Goal: Task Accomplishment & Management: Manage account settings

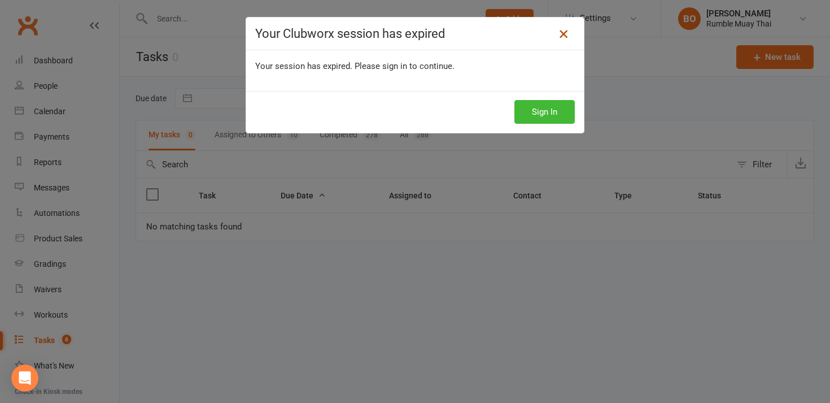
click at [567, 35] on icon at bounding box center [564, 34] width 14 height 14
click at [564, 36] on icon at bounding box center [564, 34] width 14 height 14
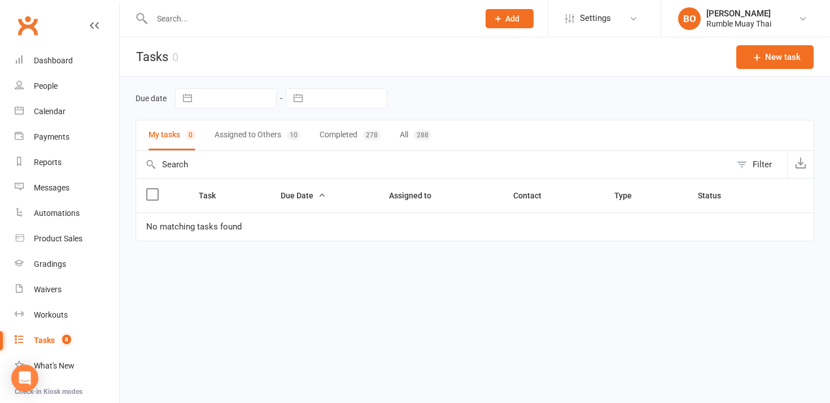
click at [255, 25] on input "text" at bounding box center [310, 19] width 323 height 16
type input "gort"
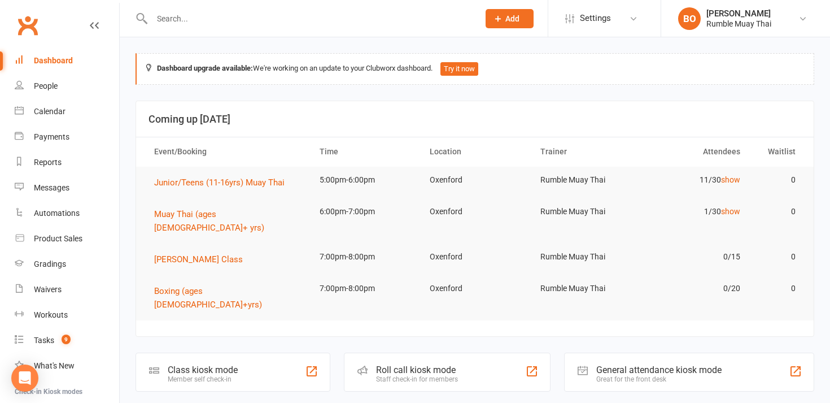
scroll to position [18, 0]
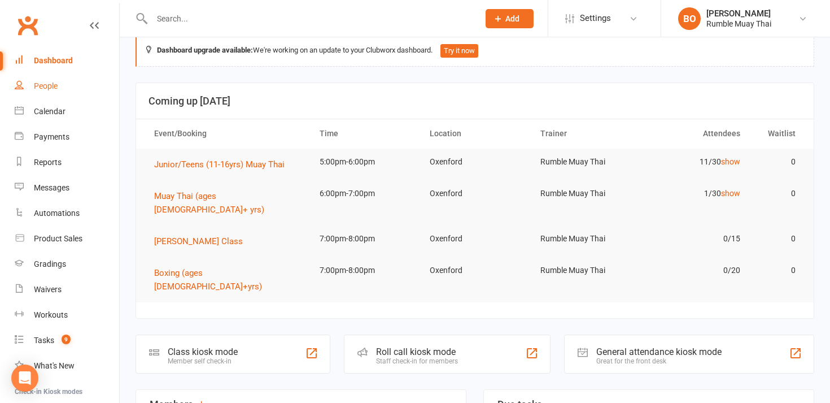
click at [57, 92] on link "People" at bounding box center [67, 85] width 104 height 25
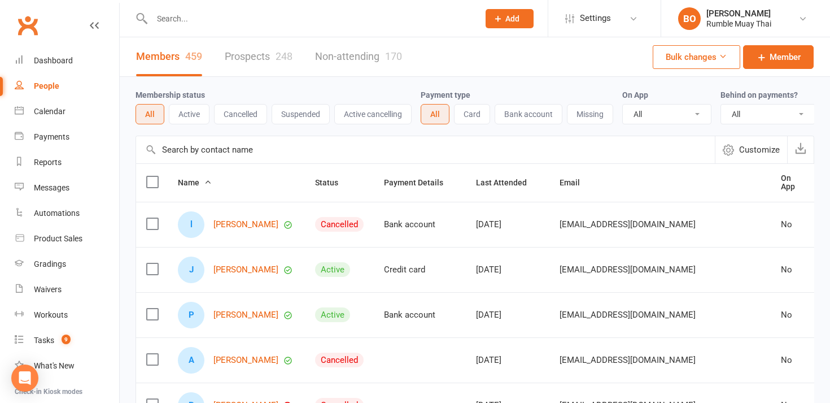
click at [231, 21] on input "text" at bounding box center [310, 19] width 323 height 16
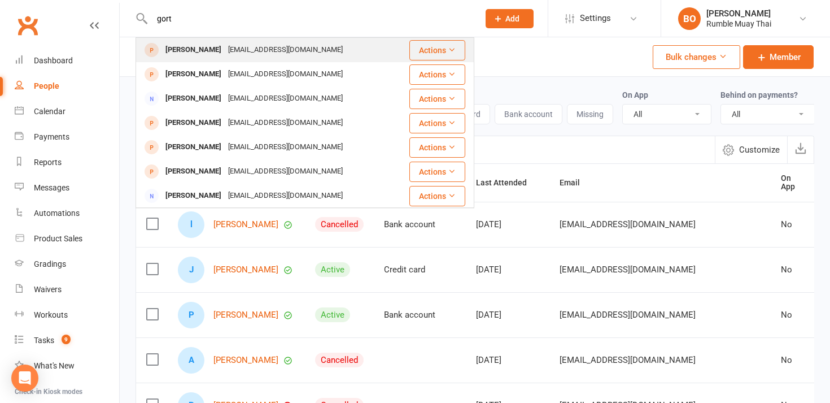
type input "gort"
click at [225, 50] on div "[EMAIL_ADDRESS][DOMAIN_NAME]" at bounding box center [285, 50] width 121 height 16
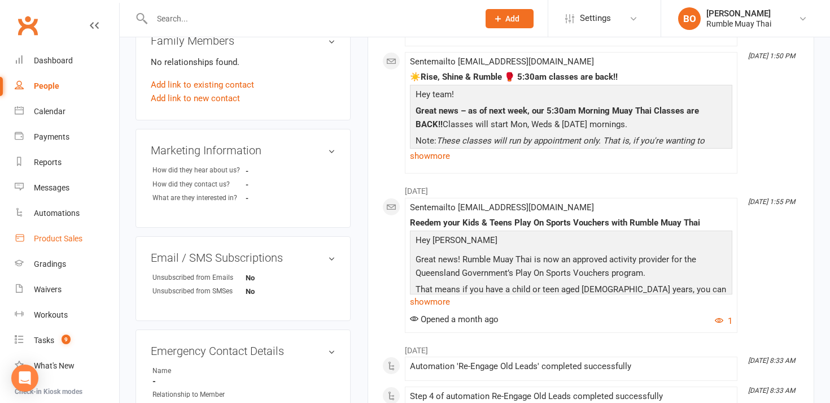
scroll to position [389, 0]
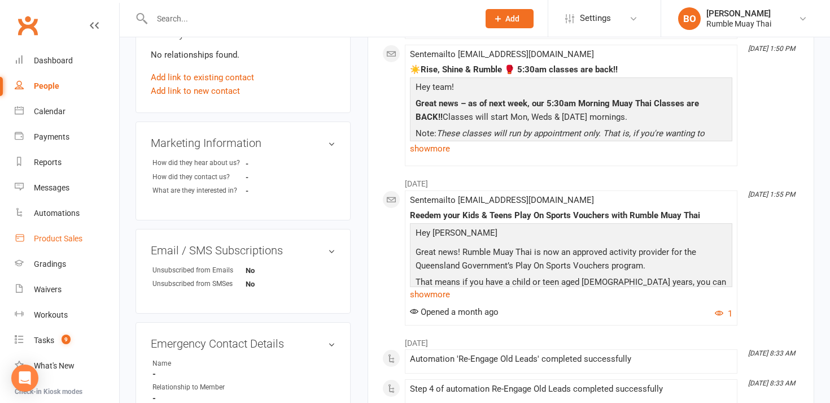
click at [70, 241] on div "Product Sales" at bounding box center [58, 238] width 49 height 9
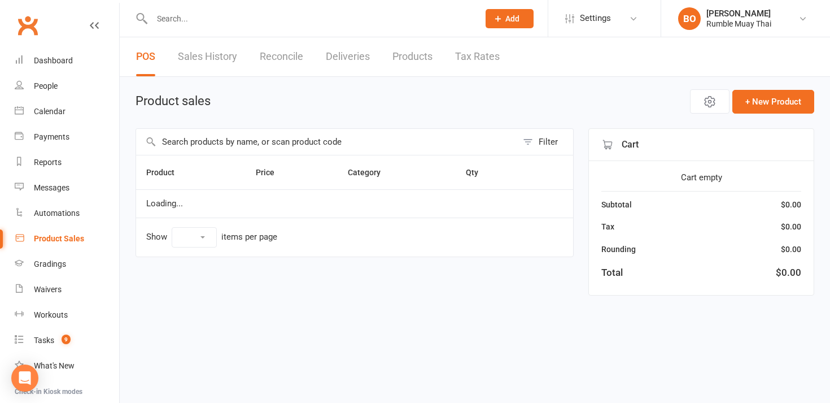
select select "10"
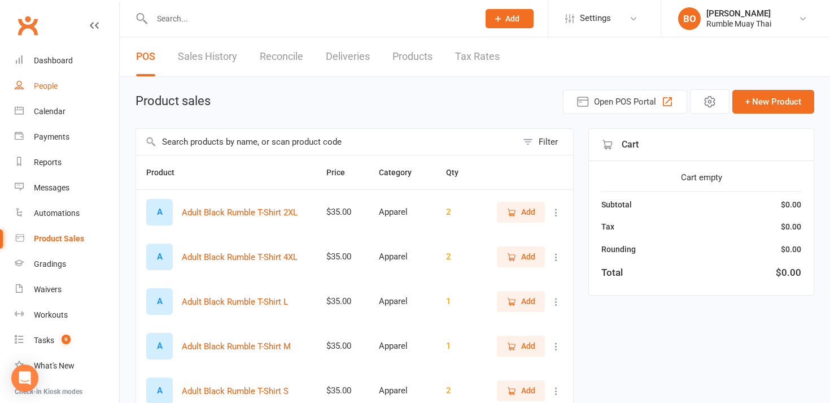
click at [45, 82] on div "People" at bounding box center [46, 85] width 24 height 9
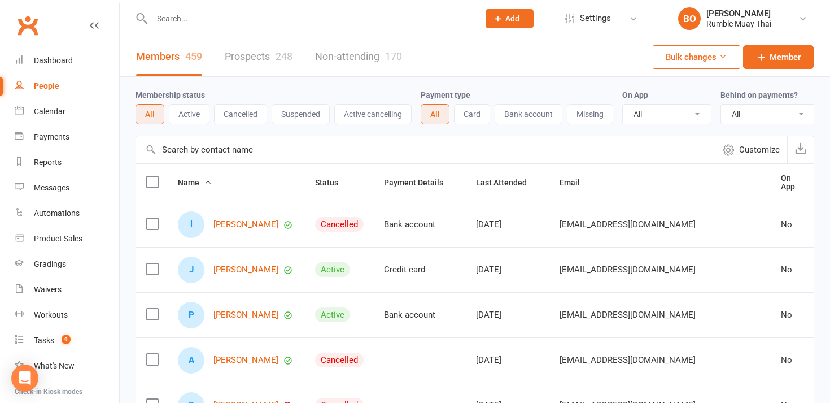
click at [208, 14] on input "text" at bounding box center [310, 19] width 323 height 16
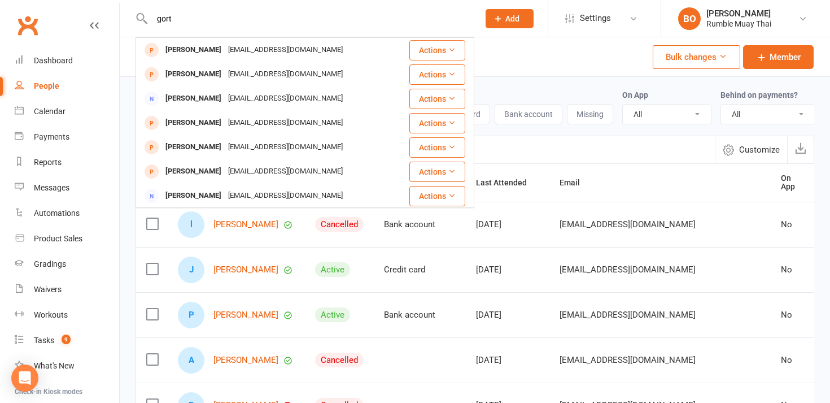
type input "gort"
click at [271, 48] on div "[EMAIL_ADDRESS][DOMAIN_NAME]" at bounding box center [285, 49] width 121 height 16
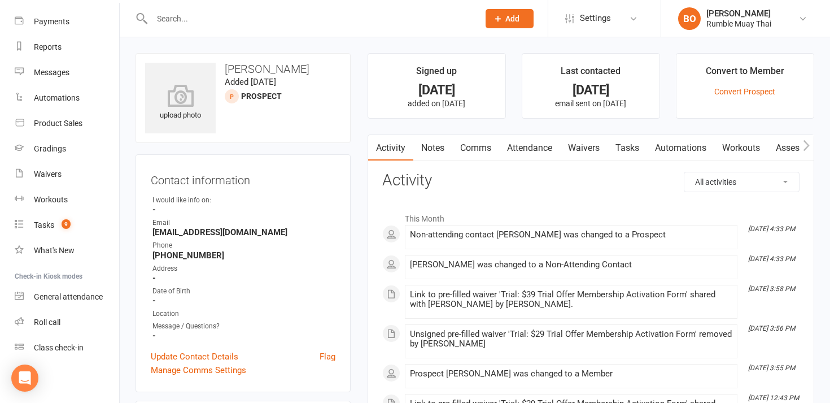
click at [810, 142] on icon "button" at bounding box center [806, 146] width 7 height 12
click at [572, 147] on link "Waivers" at bounding box center [560, 148] width 47 height 26
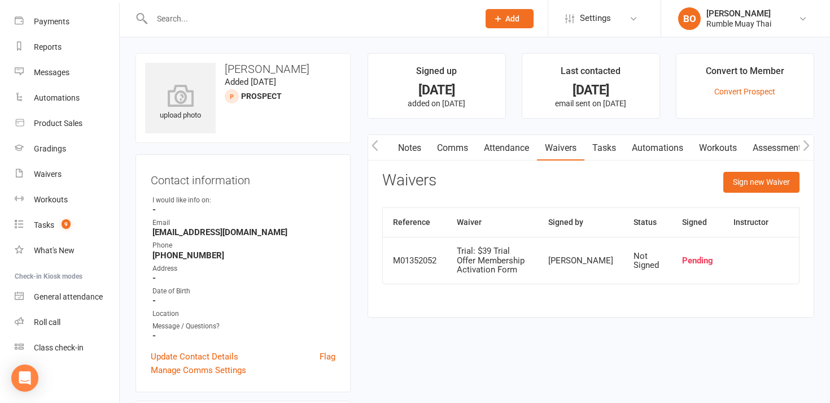
click at [378, 146] on button "button" at bounding box center [375, 147] width 14 height 25
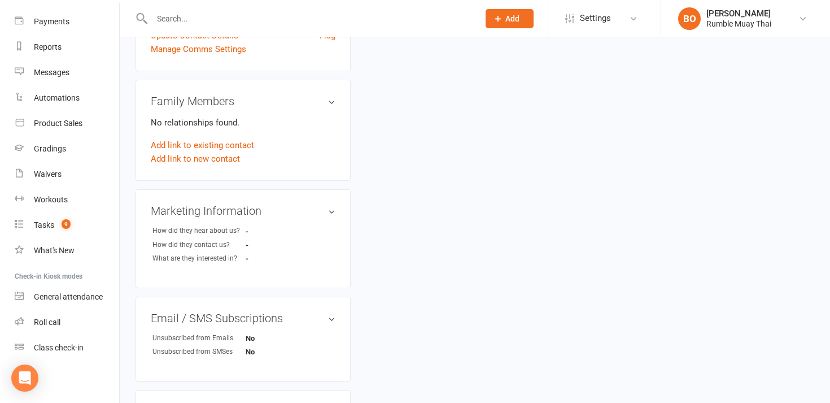
scroll to position [330, 0]
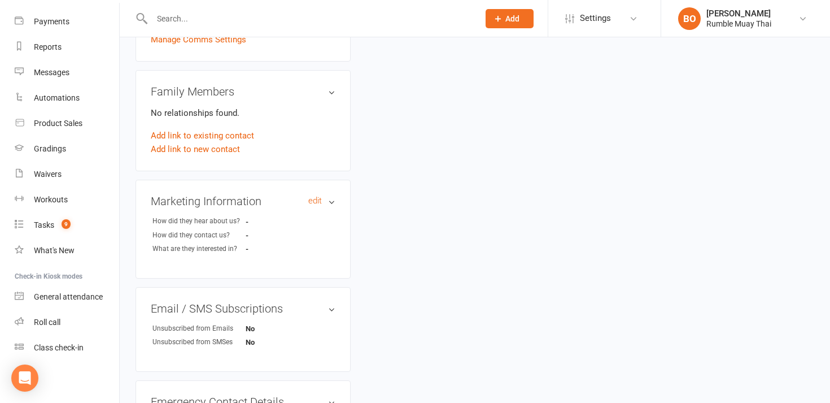
click at [334, 200] on h3 "Marketing Information edit" at bounding box center [243, 201] width 185 height 12
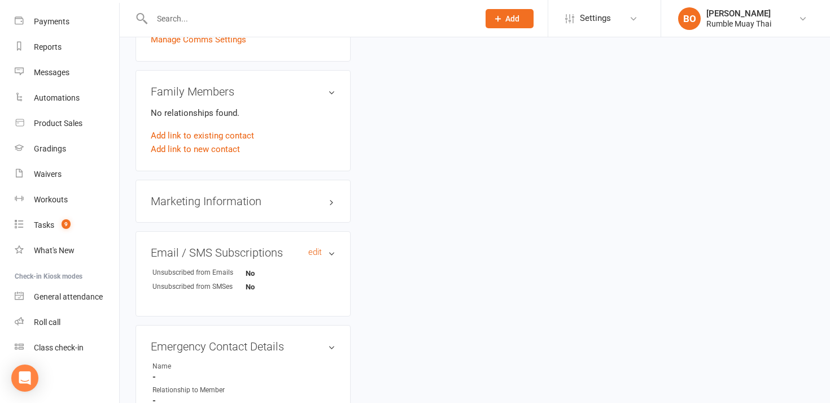
click at [333, 252] on h3 "Email / SMS Subscriptions edit" at bounding box center [243, 252] width 185 height 12
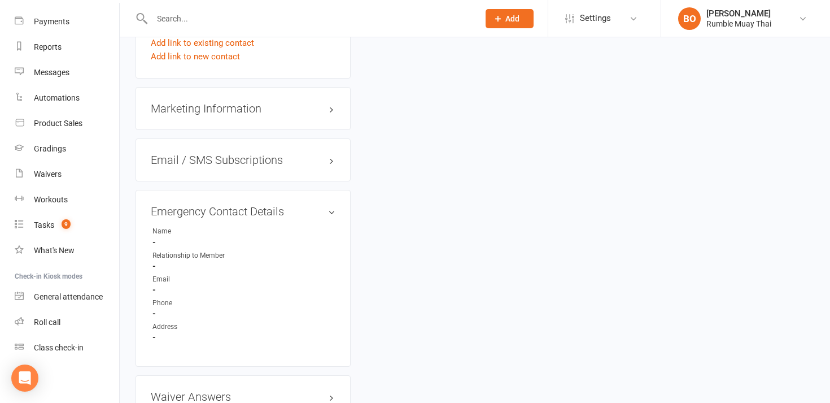
scroll to position [425, 0]
click at [334, 207] on h3 "Emergency Contact Details edit" at bounding box center [243, 209] width 185 height 12
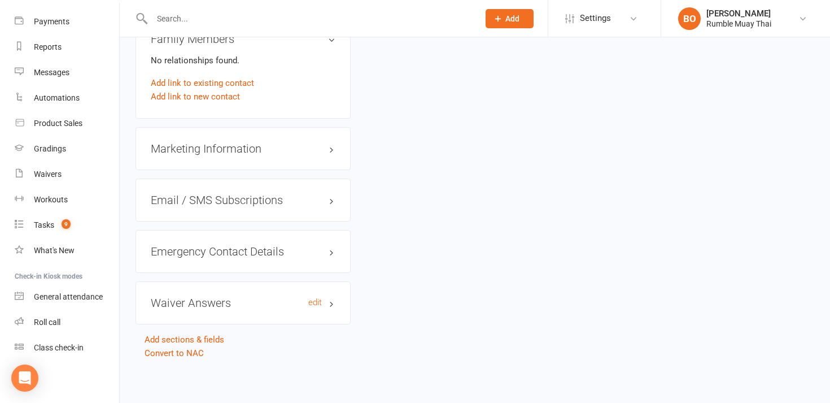
click at [335, 301] on h3 "Waiver Answers edit" at bounding box center [243, 303] width 185 height 12
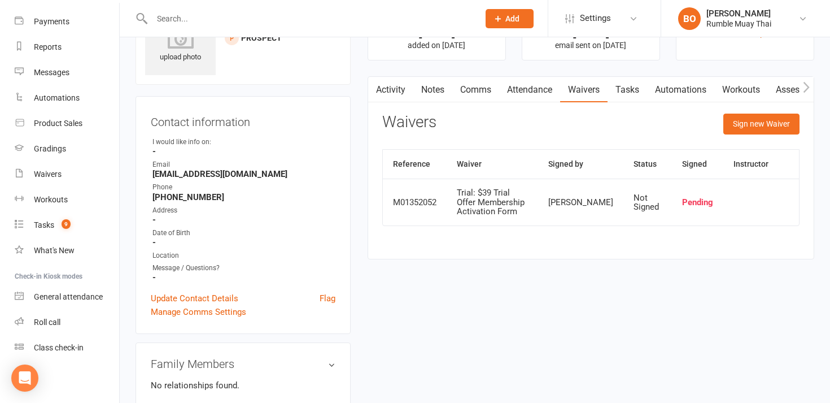
scroll to position [0, 0]
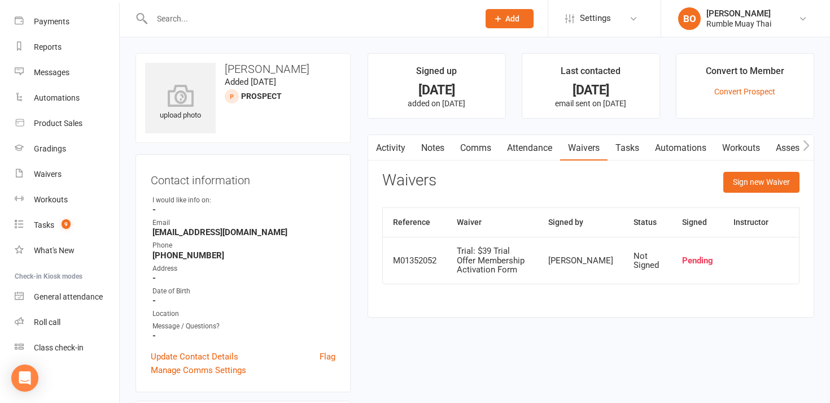
drag, startPoint x: 264, startPoint y: 10, endPoint x: 266, endPoint y: 16, distance: 6.6
click at [264, 11] on div at bounding box center [304, 18] width 336 height 37
click at [267, 16] on input "text" at bounding box center [310, 19] width 323 height 16
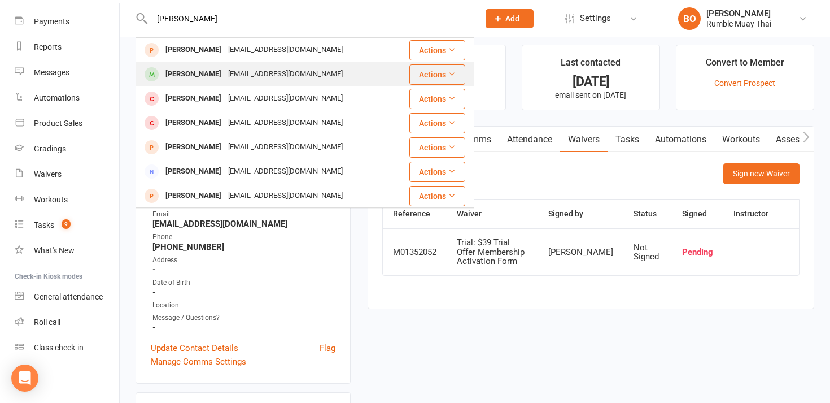
type input "mel"
click at [215, 75] on div "Melinda Montzka" at bounding box center [193, 74] width 63 height 16
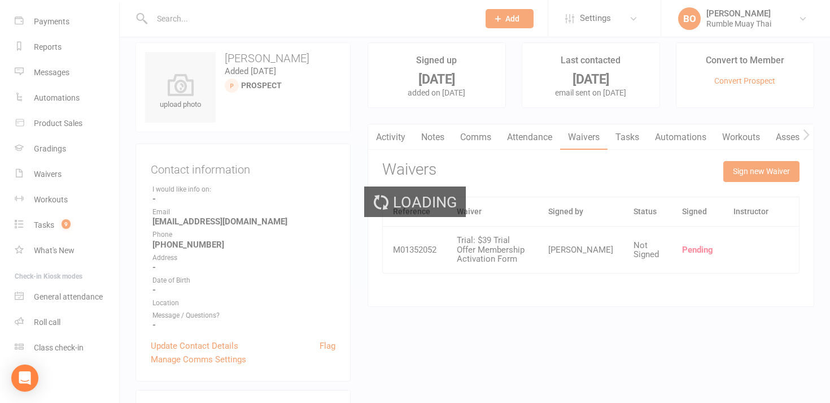
scroll to position [10, 0]
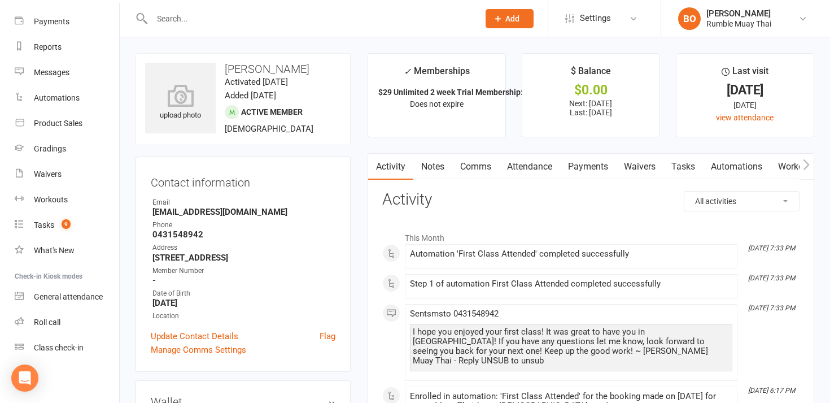
click at [226, 19] on input "text" at bounding box center [310, 19] width 323 height 16
type input "gort'"
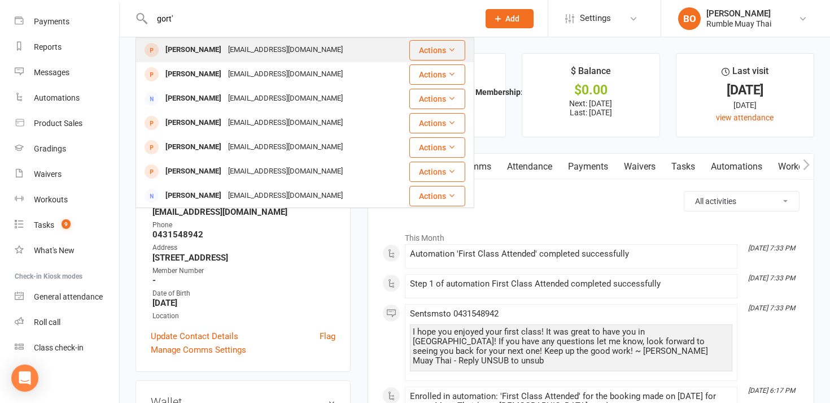
click at [194, 55] on div "[PERSON_NAME]" at bounding box center [193, 50] width 63 height 16
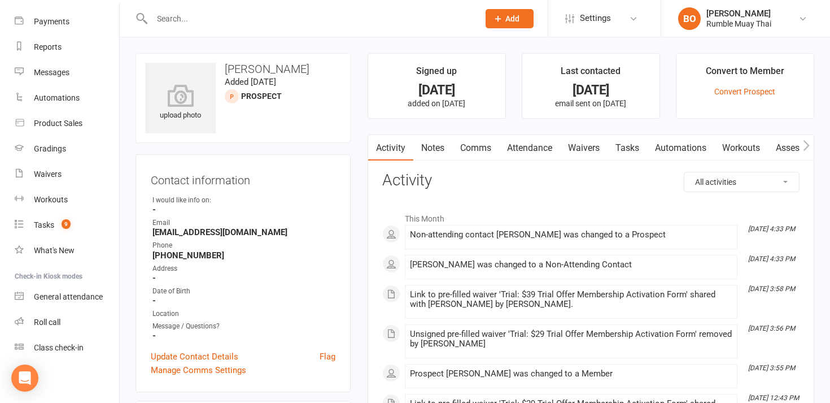
click at [228, 95] on div at bounding box center [232, 96] width 14 height 14
click at [721, 91] on link "Convert Prospect" at bounding box center [745, 91] width 61 height 9
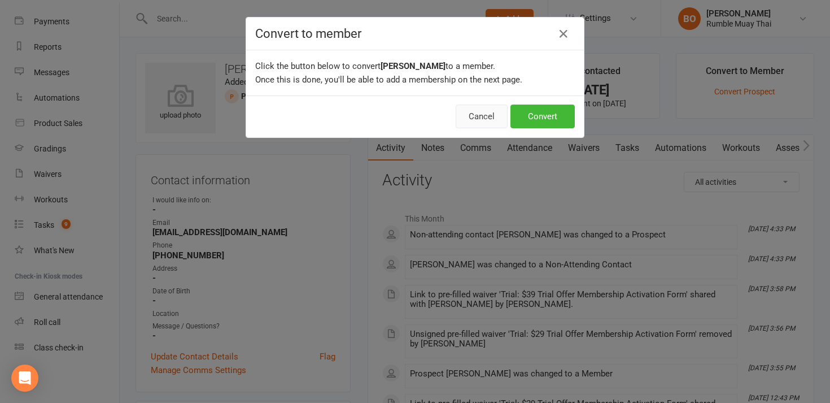
click at [479, 115] on button "Cancel" at bounding box center [482, 116] width 52 height 24
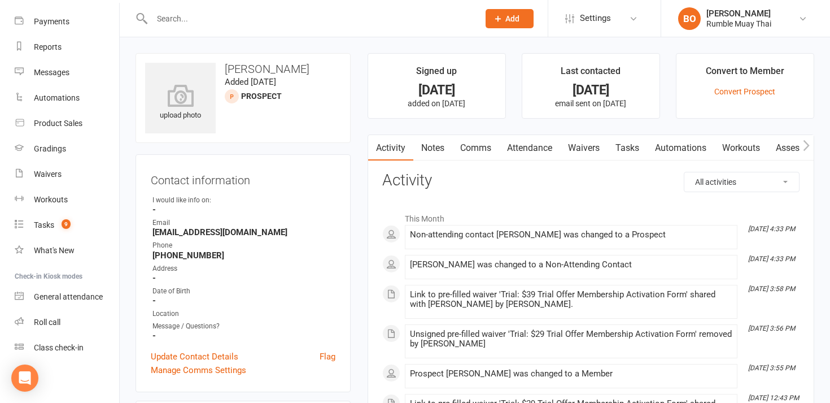
click at [274, 27] on div at bounding box center [304, 18] width 336 height 37
drag, startPoint x: 188, startPoint y: 20, endPoint x: 229, endPoint y: 40, distance: 45.5
click at [188, 20] on input "text" at bounding box center [310, 19] width 323 height 16
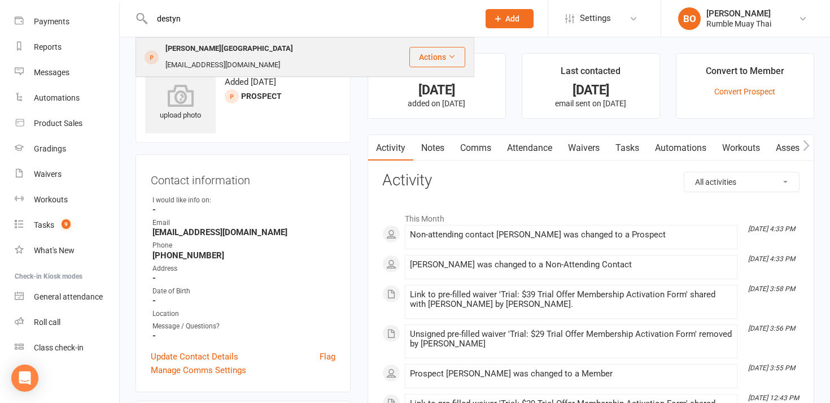
type input "destyn"
click at [222, 46] on div "[PERSON_NAME][GEOGRAPHIC_DATA]" at bounding box center [229, 49] width 134 height 16
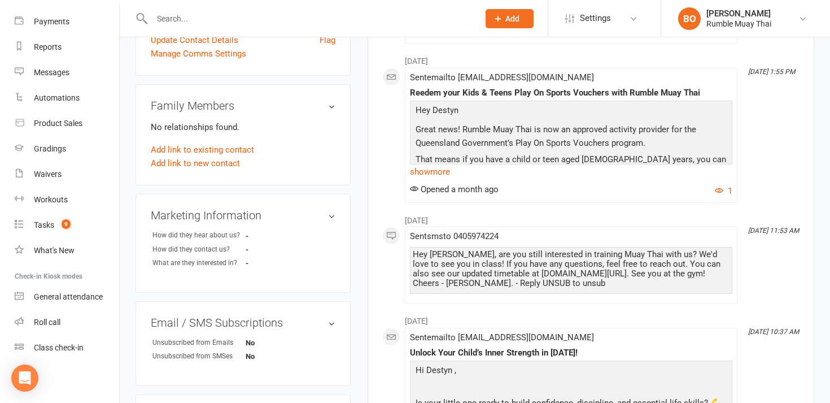
scroll to position [317, 0]
click at [355, 171] on div "upload photo Destyn Dayberg-Muir Added 25 March, 2024 Sent $29 Trial Offer pros…" at bounding box center [243, 196] width 232 height 921
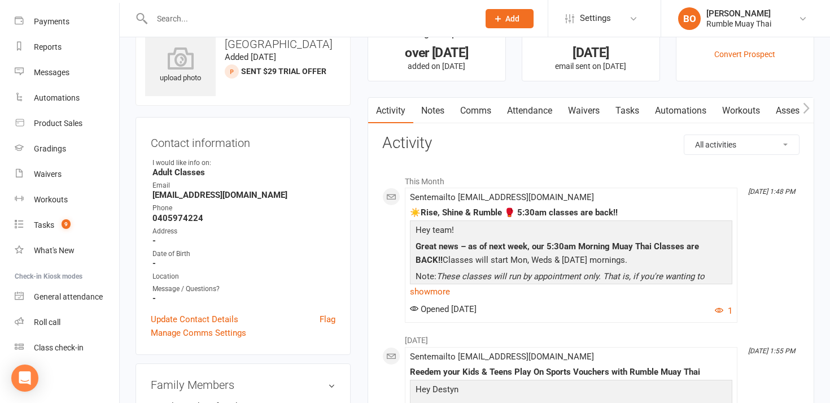
scroll to position [0, 0]
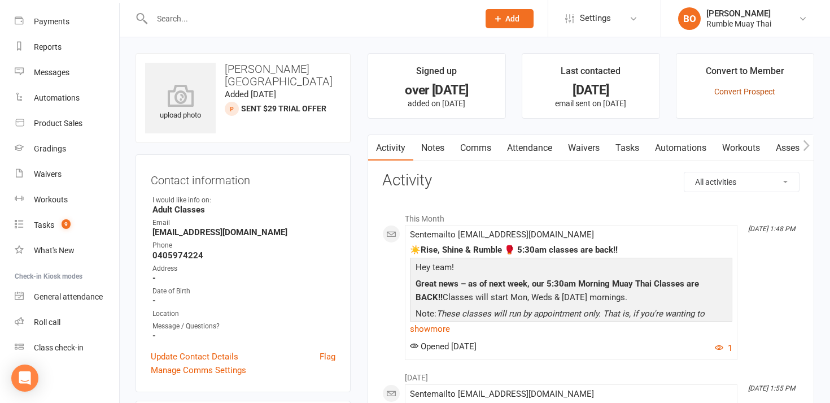
click at [725, 95] on link "Convert Prospect" at bounding box center [745, 91] width 61 height 9
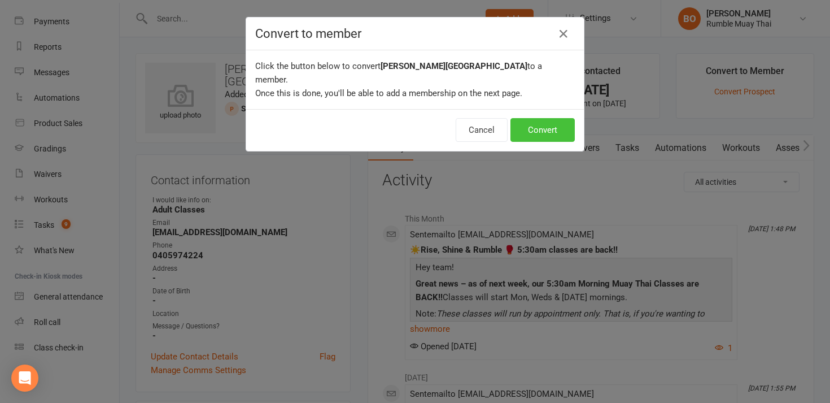
click at [569, 118] on button "Convert" at bounding box center [543, 130] width 64 height 24
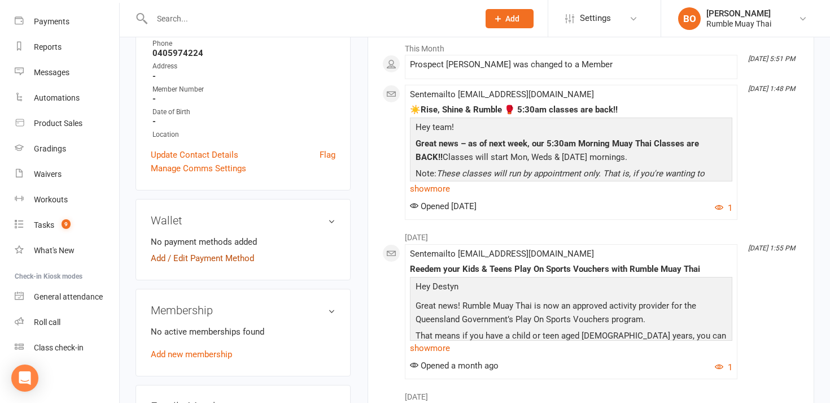
scroll to position [181, 0]
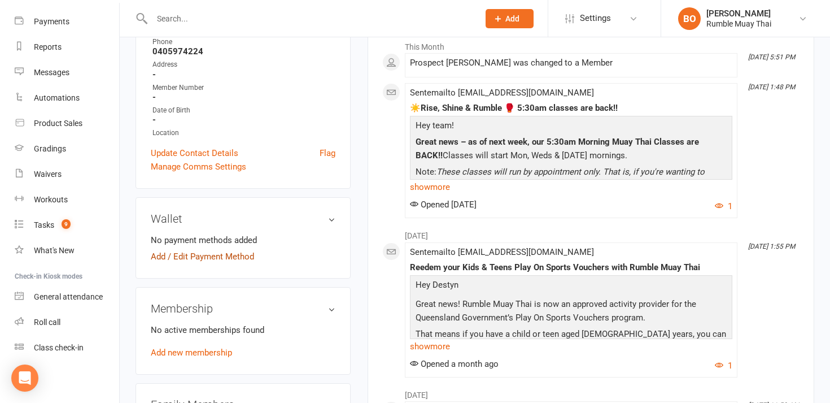
click at [241, 260] on link "Add / Edit Payment Method" at bounding box center [202, 257] width 103 height 14
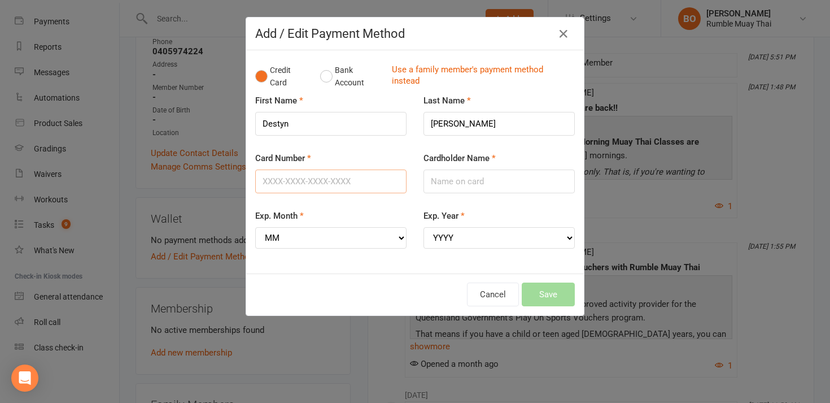
click at [312, 180] on input "Card Number" at bounding box center [330, 181] width 151 height 24
type input "4017954217712117"
click at [398, 242] on select "MM 01 02 03 04 05 06 07 08 09 10 11 12" at bounding box center [330, 237] width 151 height 21
select select "01"
click at [449, 239] on select "YYYY 2025 2026 2027 2028 2029 2030 2031 2032 2033 2034" at bounding box center [499, 237] width 151 height 21
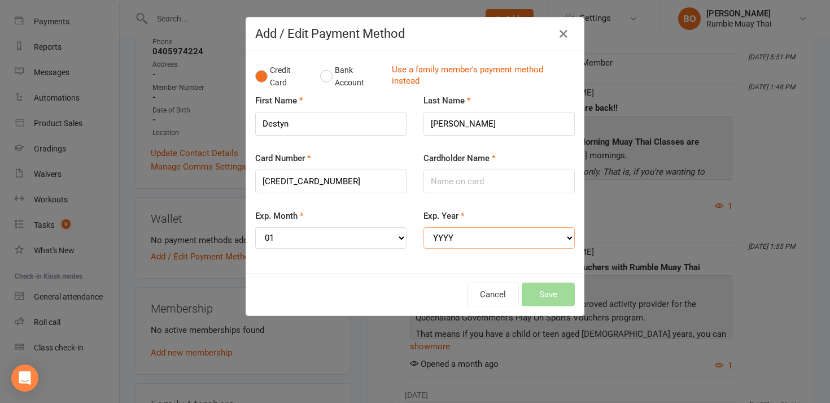
select select "2028"
click at [462, 185] on input "Cardholder Name" at bounding box center [499, 181] width 151 height 24
type input "[PERSON_NAME]"
click at [532, 290] on button "Save" at bounding box center [548, 294] width 53 height 24
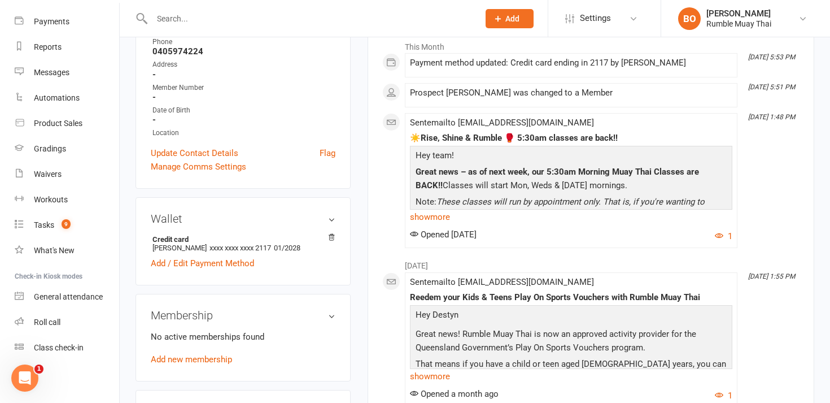
scroll to position [0, 0]
click at [398, 18] on input "text" at bounding box center [310, 19] width 323 height 16
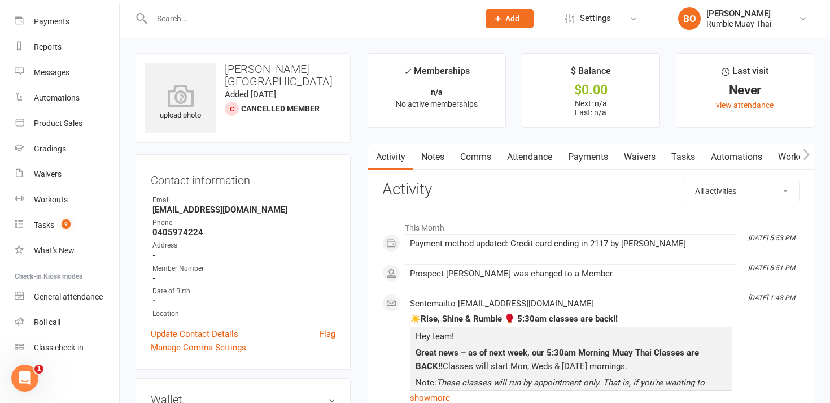
click at [642, 158] on link "Waivers" at bounding box center [639, 157] width 47 height 26
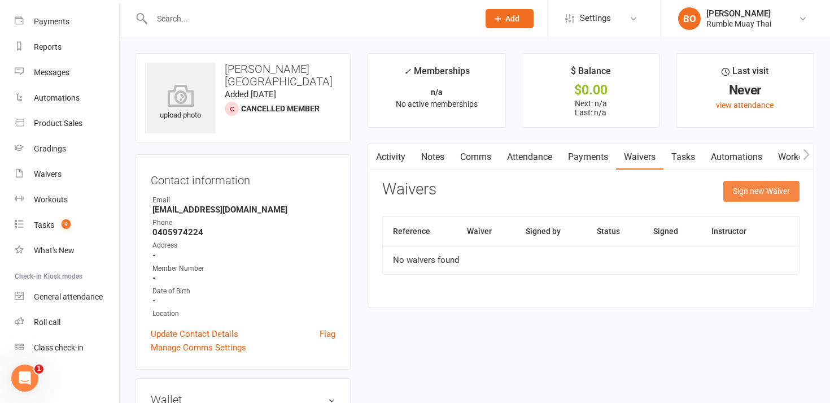
click at [737, 188] on button "Sign new Waiver" at bounding box center [762, 191] width 76 height 20
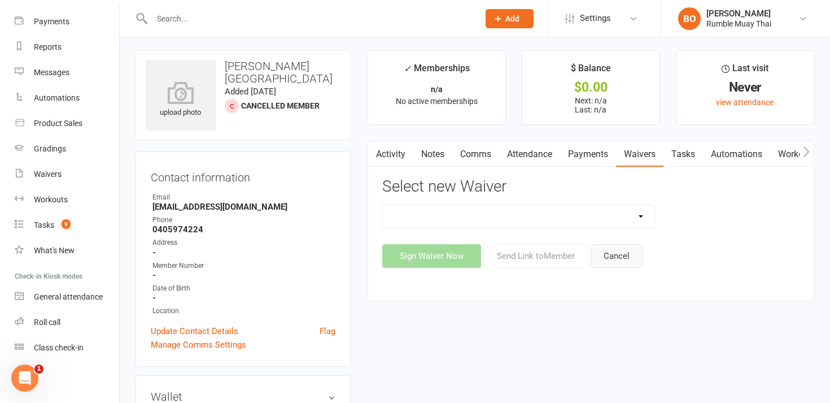
click at [611, 254] on button "Cancel" at bounding box center [617, 256] width 52 height 24
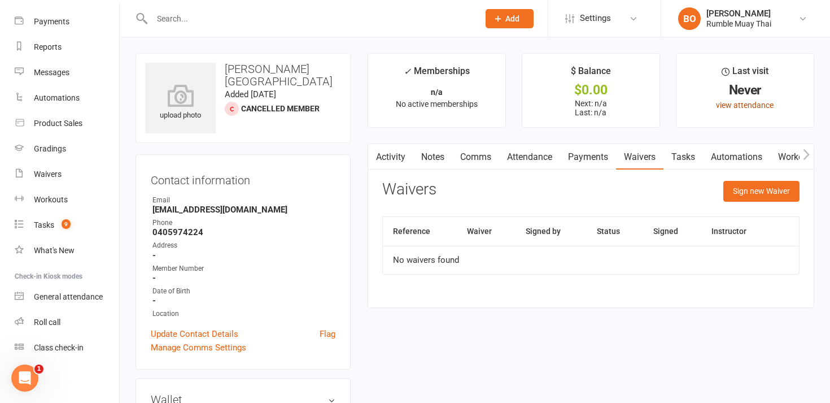
click at [738, 107] on link "view attendance" at bounding box center [745, 105] width 58 height 9
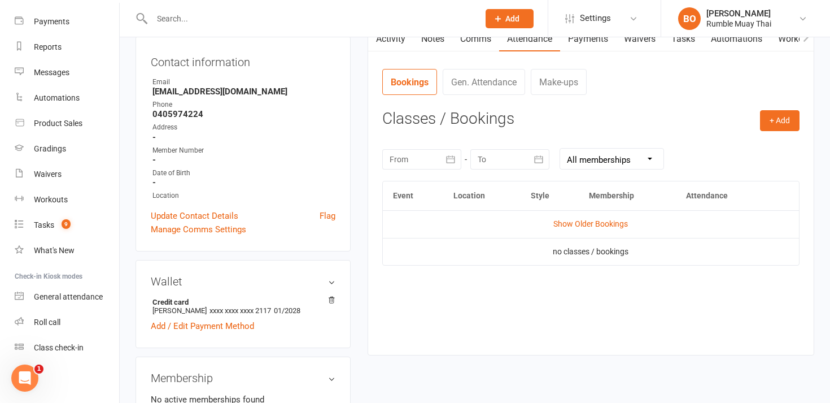
scroll to position [120, 0]
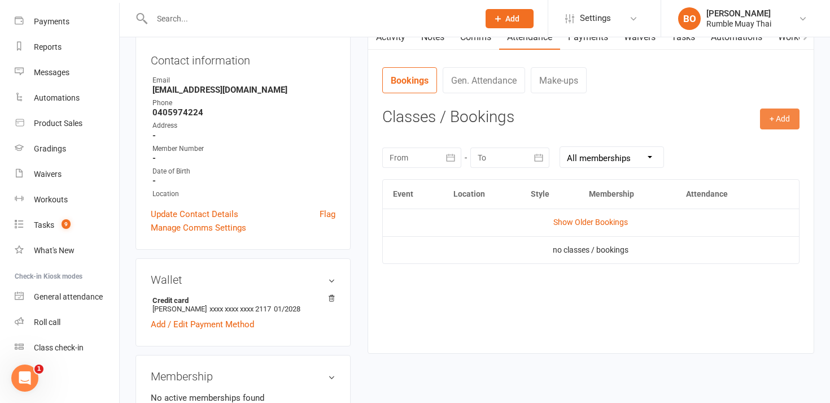
click at [779, 121] on button "+ Add" at bounding box center [780, 118] width 40 height 20
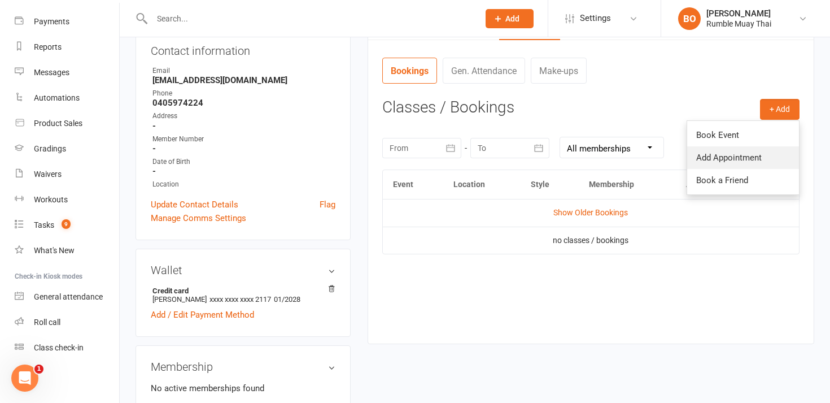
click at [741, 159] on link "Add Appointment" at bounding box center [743, 157] width 112 height 23
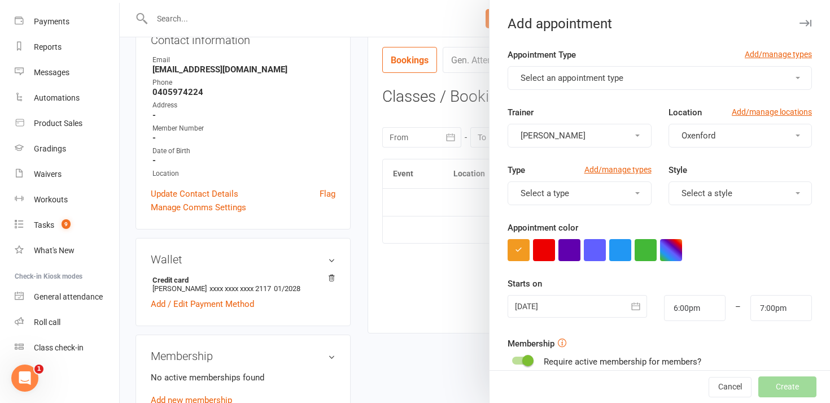
scroll to position [136, 0]
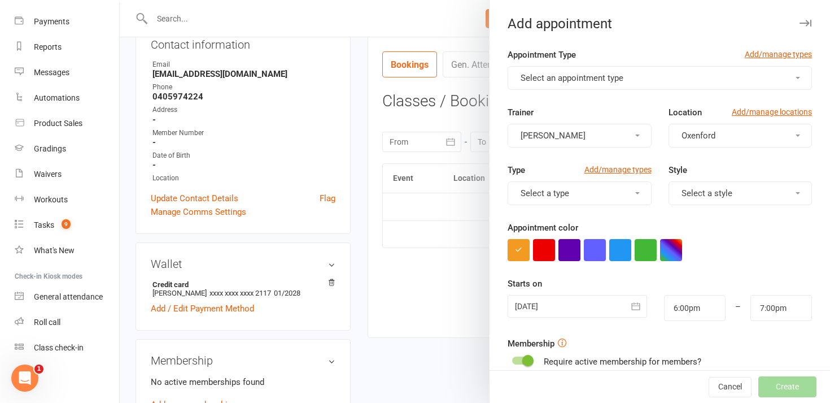
click at [611, 106] on div "Trainer Brooke Okeeffe" at bounding box center [579, 127] width 160 height 42
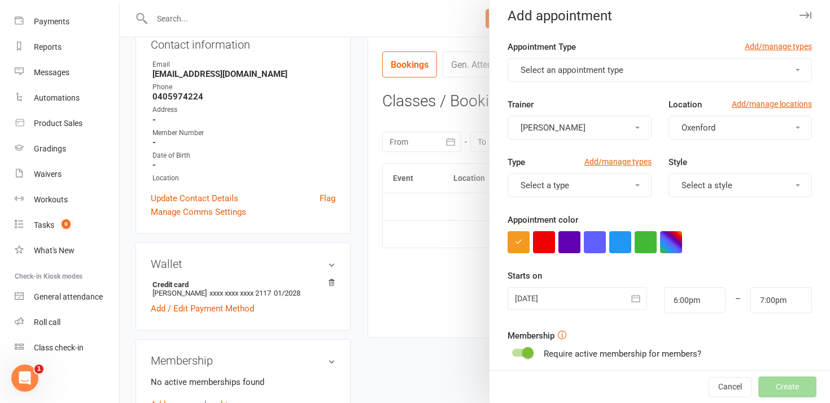
scroll to position [0, 0]
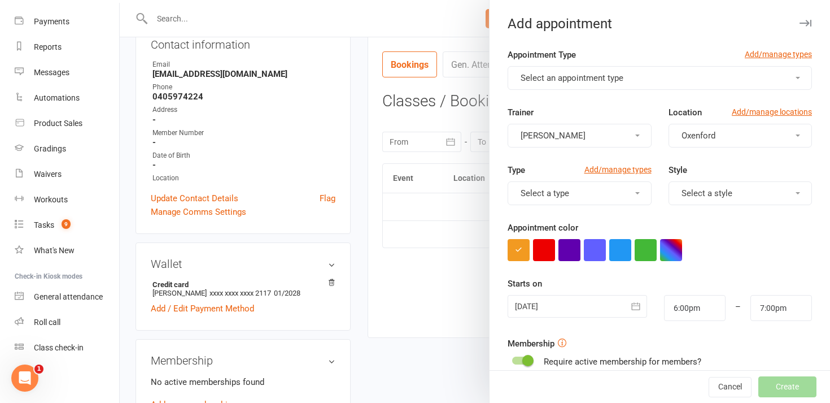
click at [602, 85] on button "Select an appointment type" at bounding box center [660, 78] width 304 height 24
click at [437, 28] on div at bounding box center [475, 201] width 711 height 403
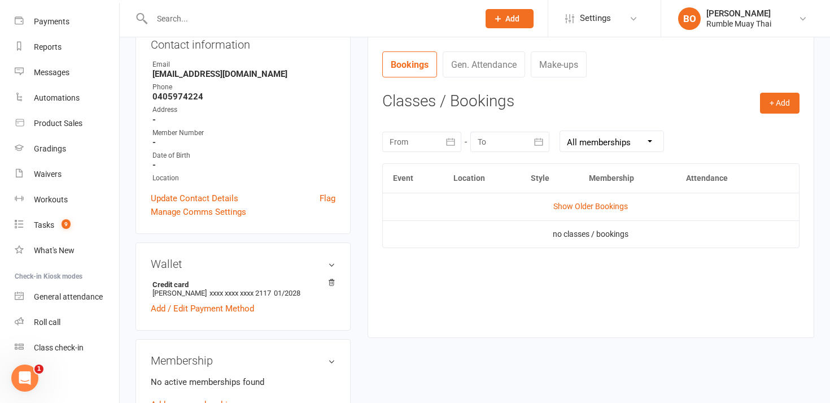
click at [498, 74] on link "Gen. Attendance" at bounding box center [484, 64] width 82 height 26
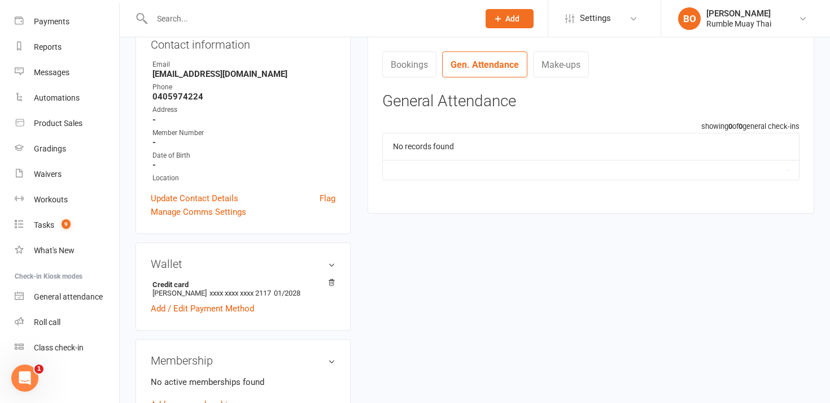
click at [576, 71] on link "Make-ups" at bounding box center [561, 64] width 56 height 26
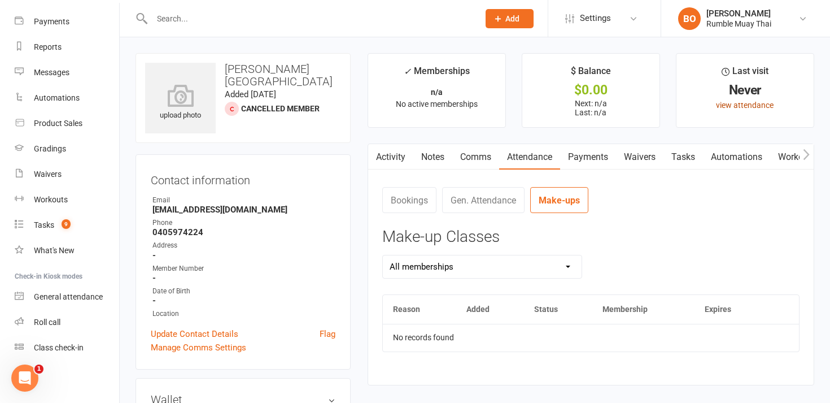
click at [726, 106] on link "view attendance" at bounding box center [745, 105] width 58 height 9
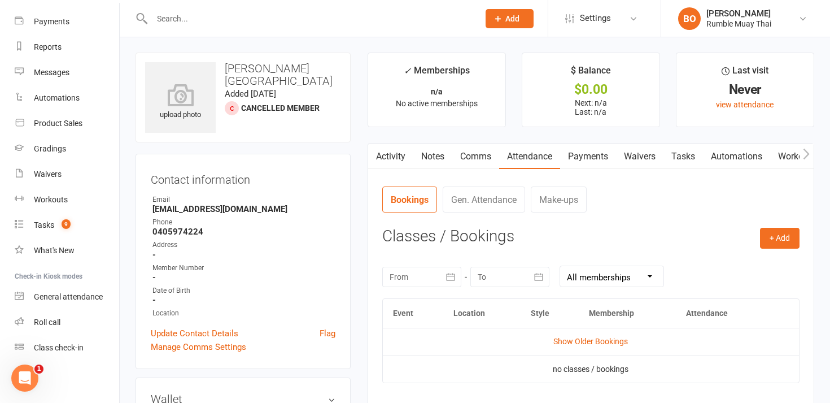
scroll to position [1, 0]
click at [598, 279] on select "All memberships From other Members" at bounding box center [611, 275] width 103 height 20
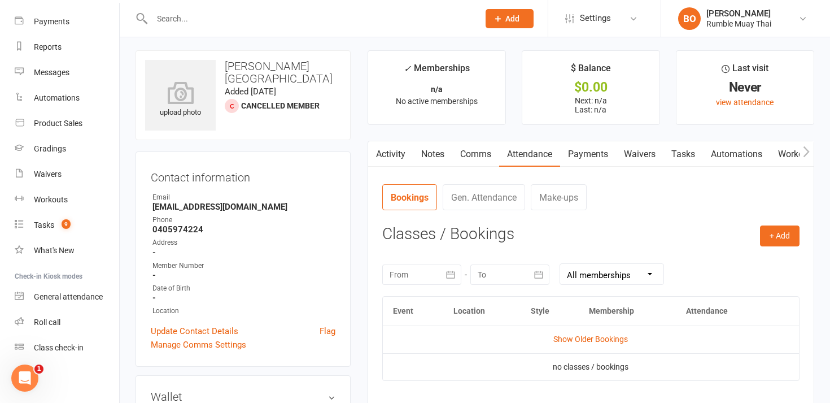
click at [591, 157] on link "Payments" at bounding box center [588, 154] width 56 height 26
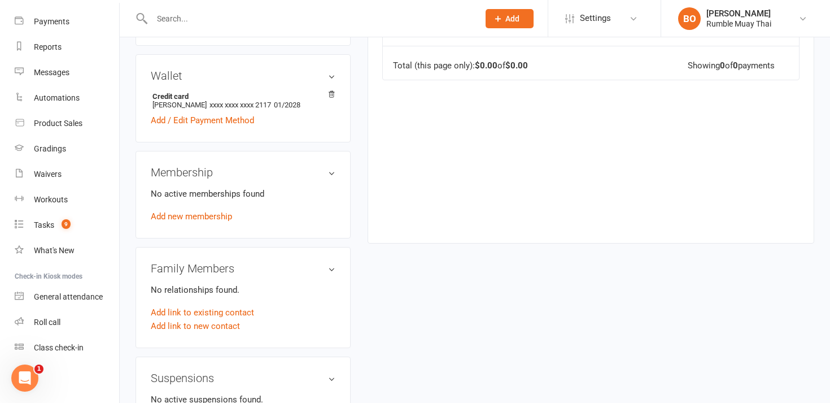
scroll to position [324, 0]
click at [329, 173] on h3 "Membership" at bounding box center [243, 172] width 185 height 12
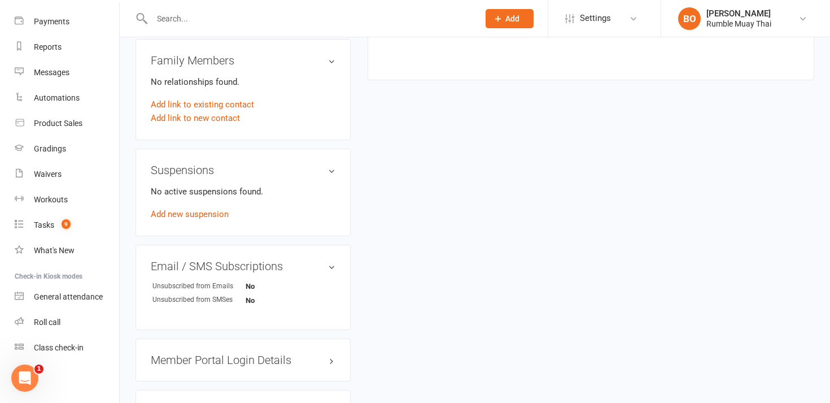
scroll to position [494, 0]
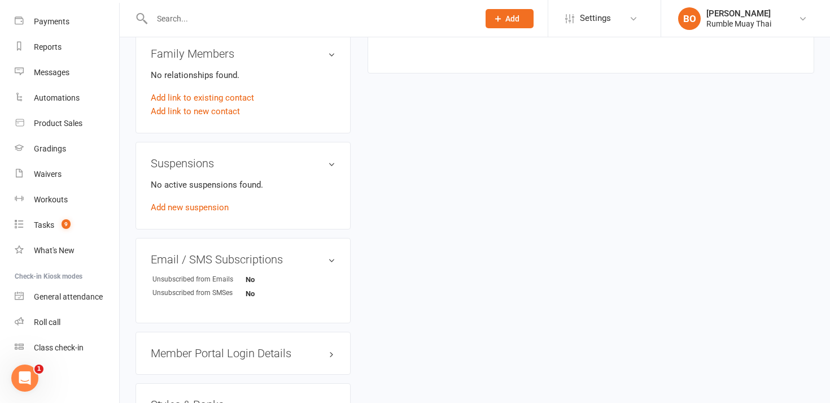
click at [331, 165] on h3 "Suspensions" at bounding box center [243, 163] width 185 height 12
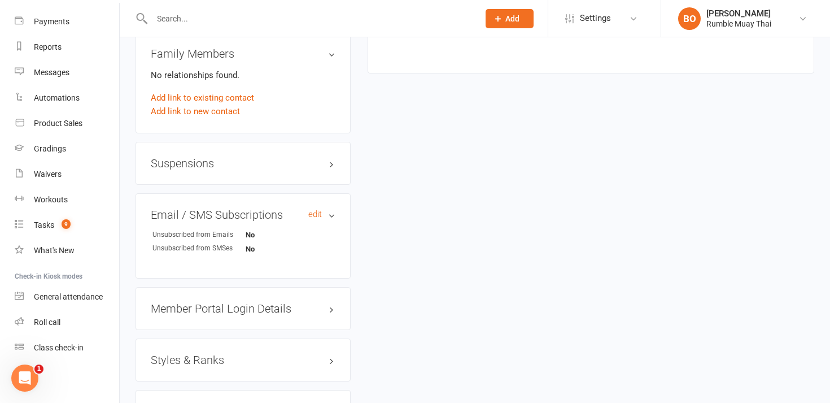
click at [329, 214] on h3 "Email / SMS Subscriptions edit" at bounding box center [243, 214] width 185 height 12
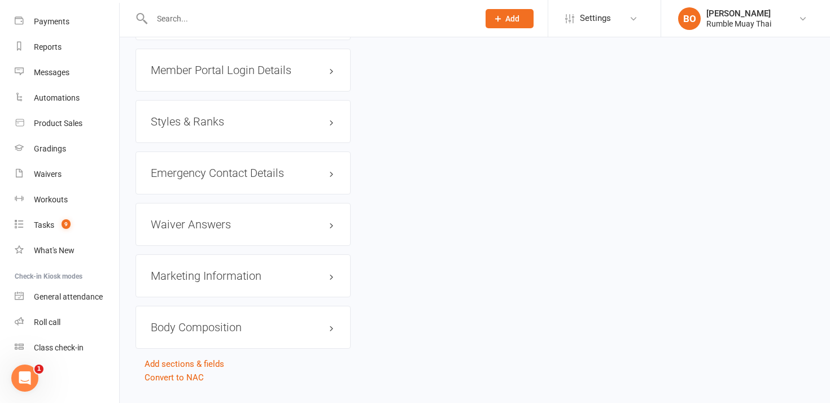
scroll to position [714, 0]
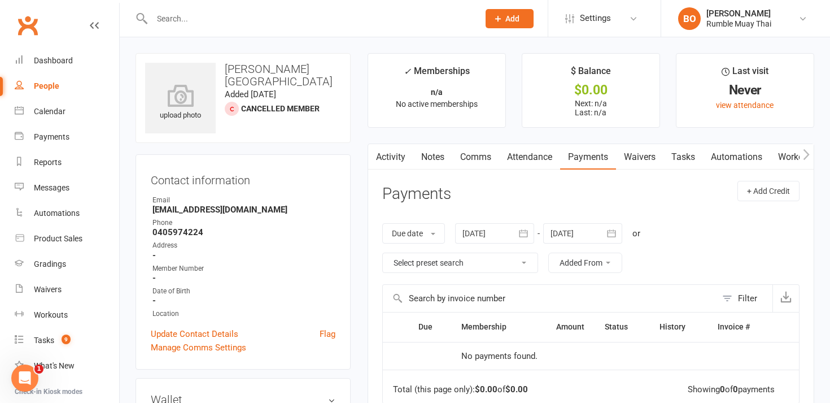
click at [475, 96] on p "n/a" at bounding box center [436, 92] width 117 height 9
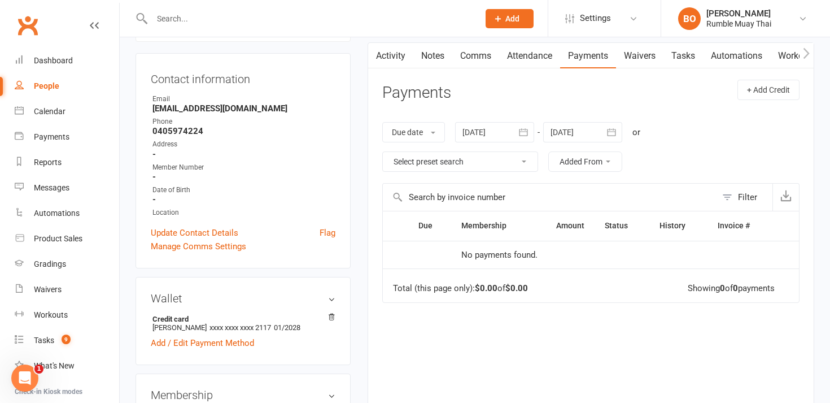
scroll to position [102, 0]
click at [438, 61] on link "Notes" at bounding box center [432, 55] width 39 height 26
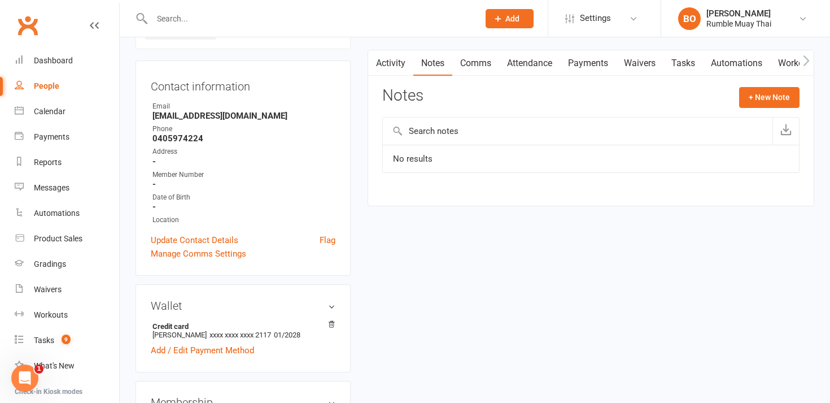
scroll to position [95, 0]
click at [517, 63] on link "Attendance" at bounding box center [529, 62] width 61 height 26
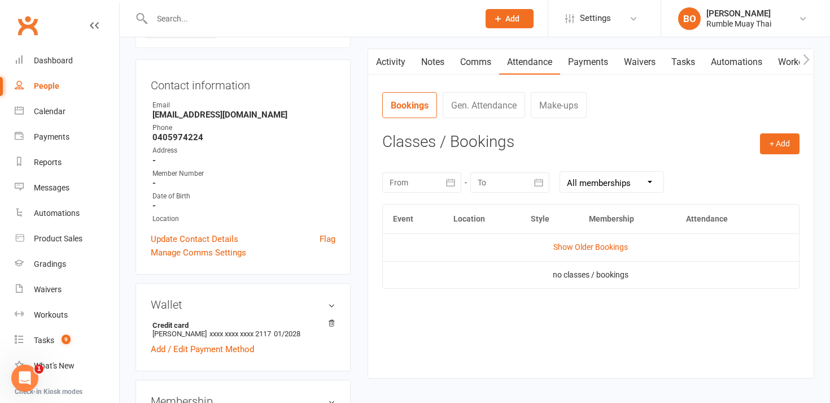
click at [571, 276] on td "no classes / bookings" at bounding box center [591, 274] width 416 height 27
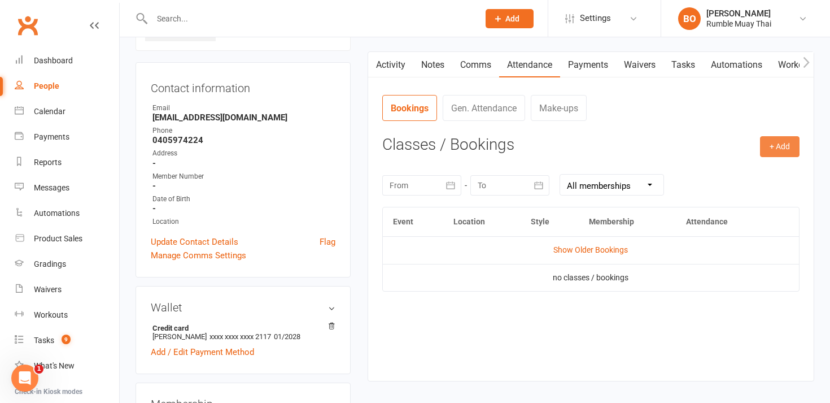
scroll to position [95, 0]
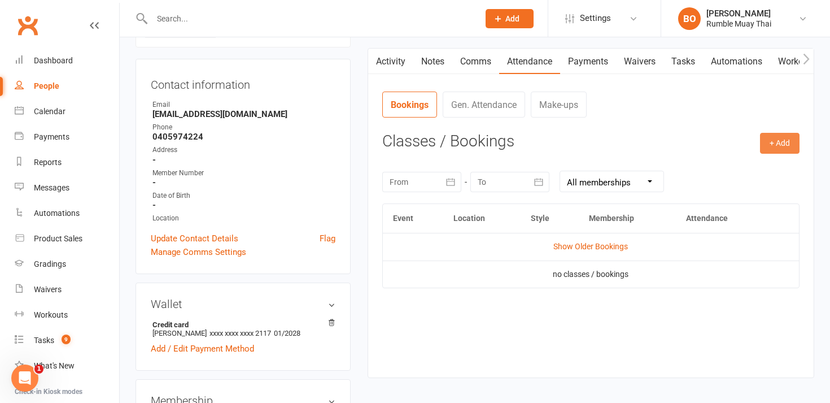
click at [794, 150] on button "+ Add" at bounding box center [780, 143] width 40 height 20
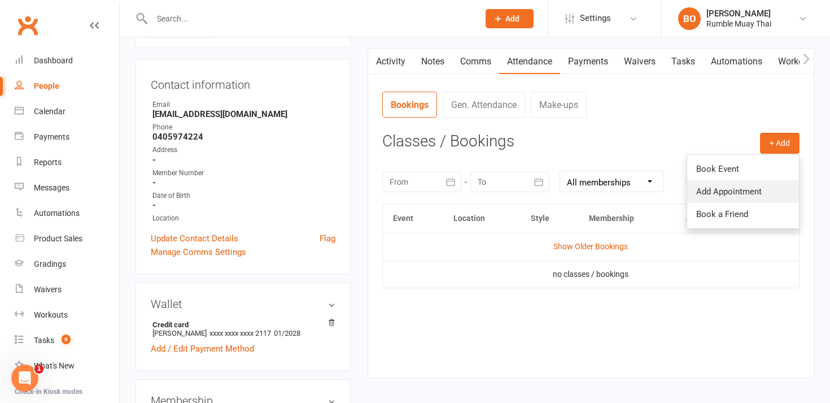
click at [752, 189] on link "Add Appointment" at bounding box center [743, 191] width 112 height 23
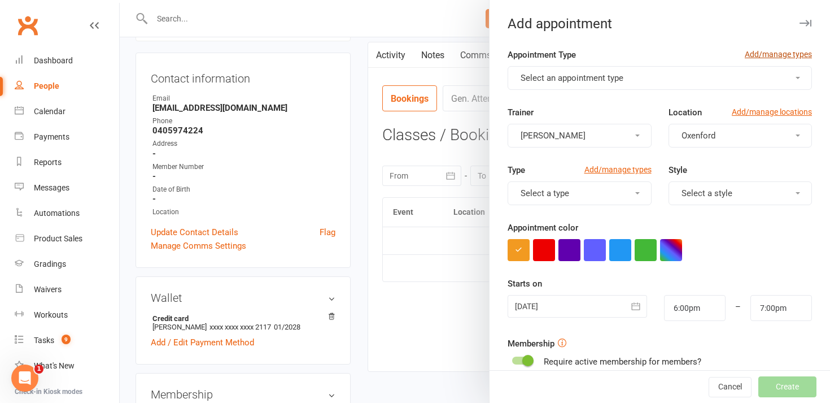
scroll to position [100, 0]
click at [782, 59] on link "Add/manage types" at bounding box center [778, 54] width 67 height 12
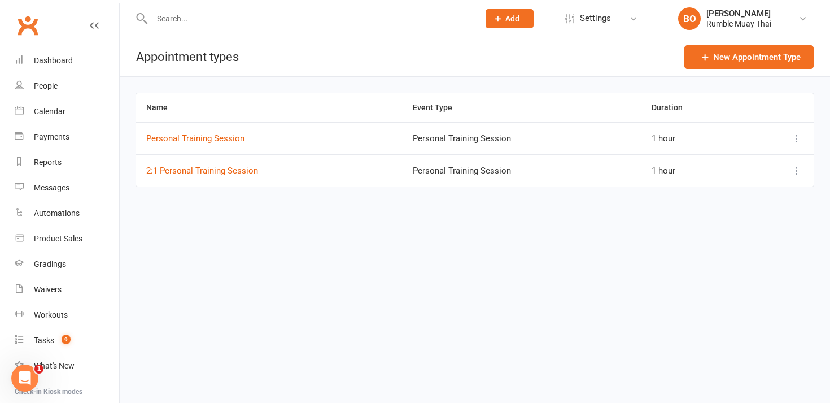
scroll to position [4, 0]
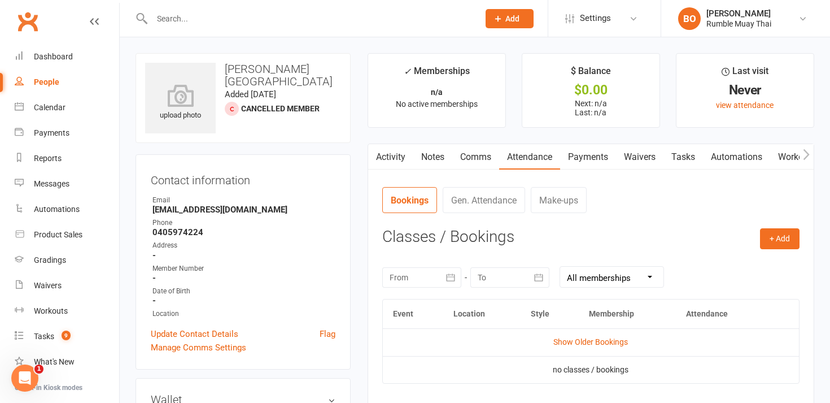
click at [485, 208] on link "Gen. Attendance" at bounding box center [484, 200] width 82 height 26
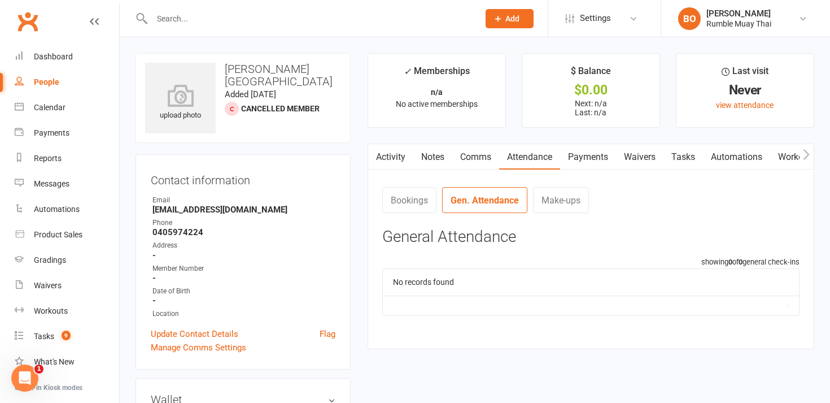
click at [435, 204] on link "Bookings" at bounding box center [409, 200] width 54 height 26
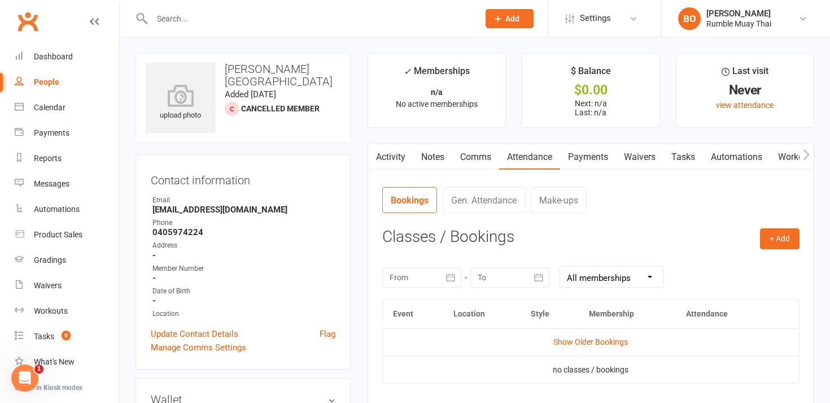
click at [46, 83] on div "People" at bounding box center [46, 81] width 25 height 9
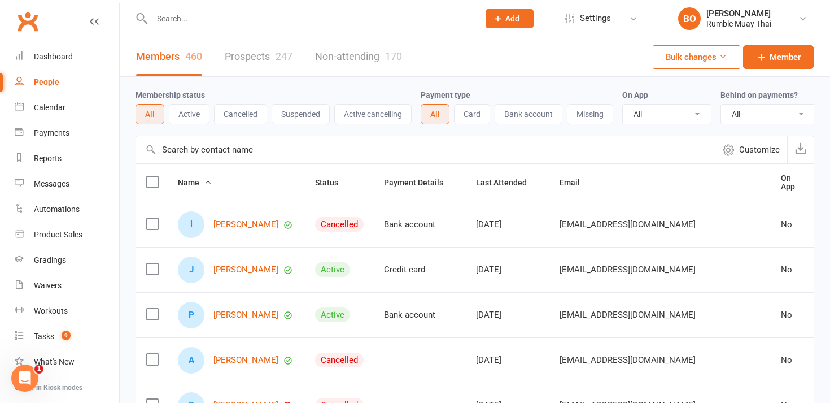
click at [214, 20] on input "text" at bounding box center [310, 19] width 323 height 16
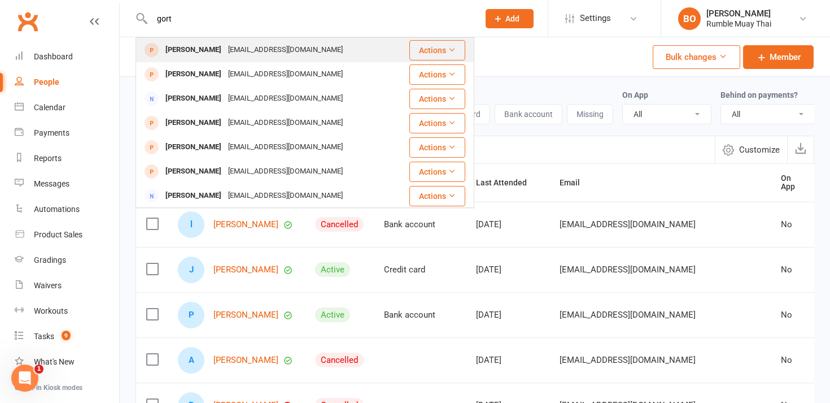
type input "gort"
click at [225, 50] on div "[EMAIL_ADDRESS][DOMAIN_NAME]" at bounding box center [285, 50] width 121 height 16
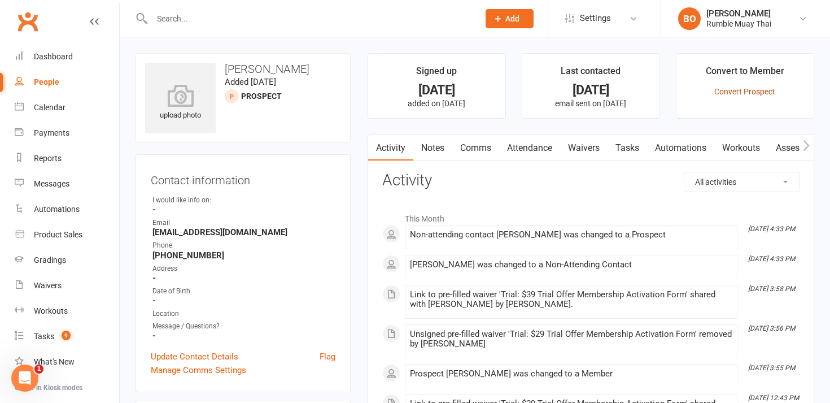
click at [740, 92] on link "Convert Prospect" at bounding box center [745, 91] width 61 height 9
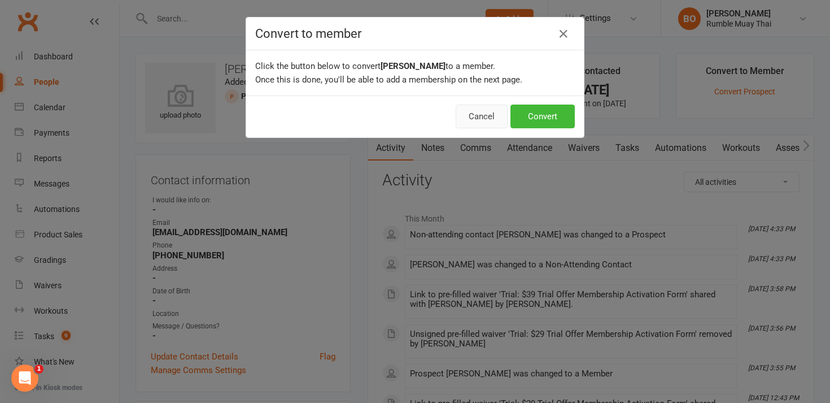
click at [481, 114] on button "Cancel" at bounding box center [482, 116] width 52 height 24
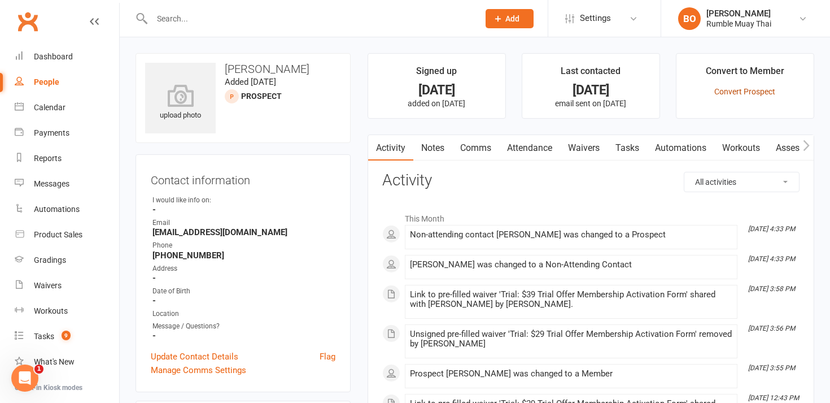
click at [734, 93] on link "Convert Prospect" at bounding box center [745, 91] width 61 height 9
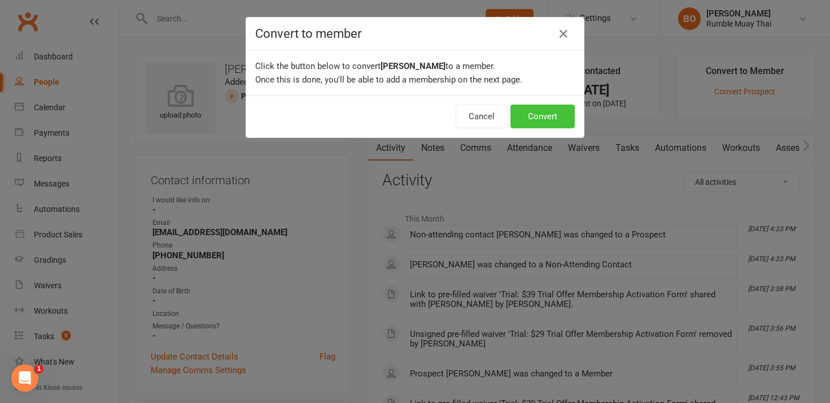
click at [547, 117] on button "Convert" at bounding box center [543, 116] width 64 height 24
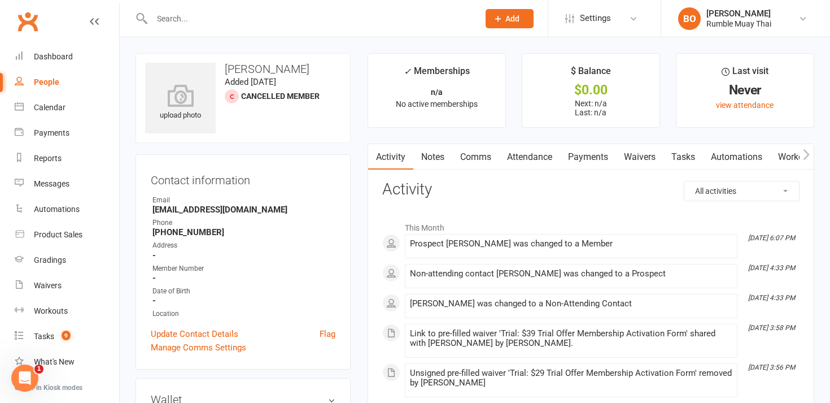
click at [425, 157] on link "Notes" at bounding box center [432, 157] width 39 height 26
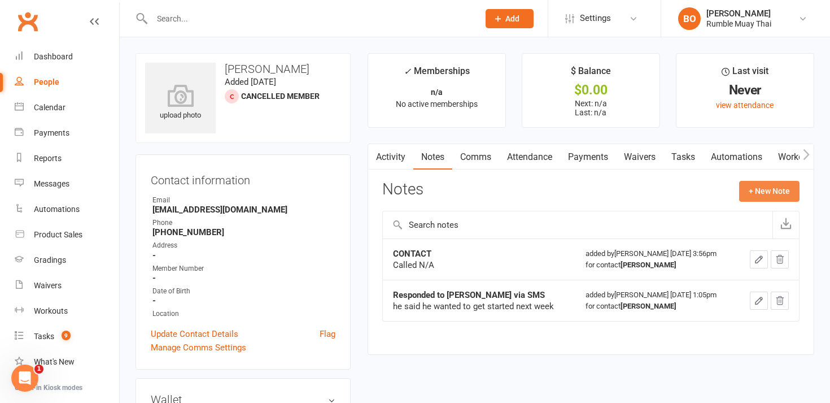
click at [746, 194] on button "+ New Note" at bounding box center [769, 191] width 60 height 20
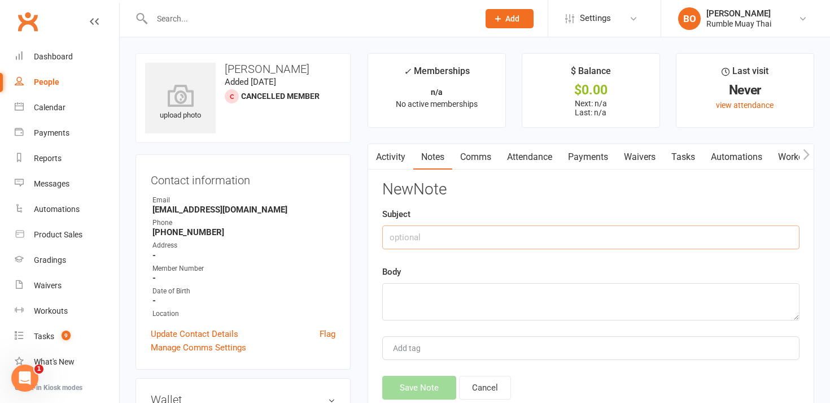
click at [626, 236] on input "text" at bounding box center [590, 237] width 417 height 24
type input "$39 Trial booked"
click at [524, 308] on textarea at bounding box center [590, 301] width 417 height 37
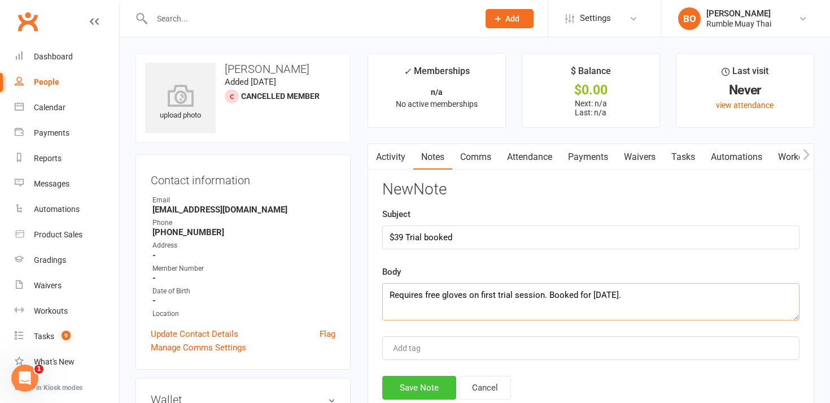
type textarea "Requires free gloves on first trial session. Booked for [DATE]."
click at [408, 384] on button "Save Note" at bounding box center [419, 388] width 74 height 24
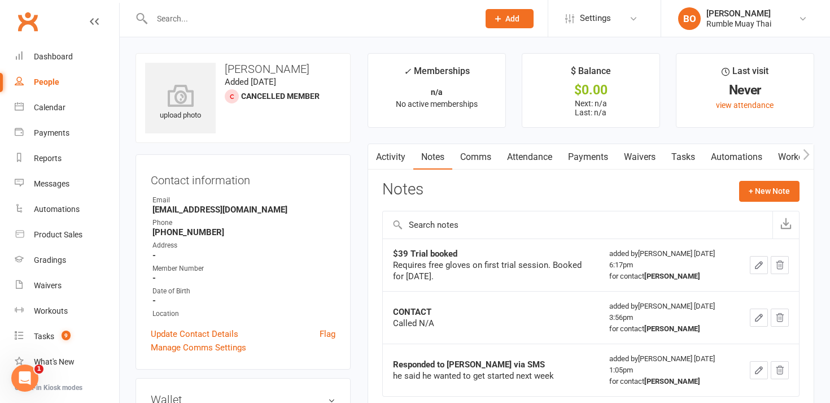
click at [782, 265] on icon "button" at bounding box center [780, 265] width 10 height 10
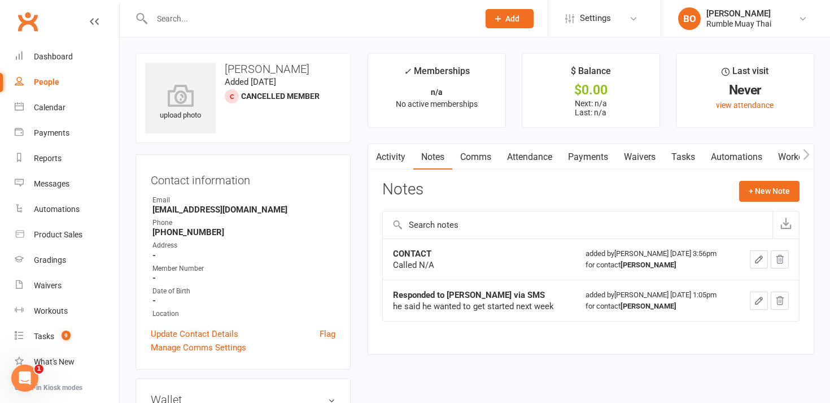
click at [297, 25] on input "text" at bounding box center [310, 19] width 323 height 16
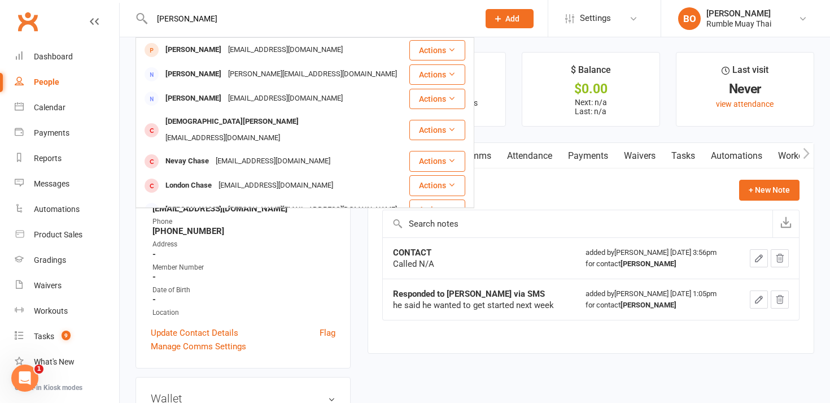
type input "[PERSON_NAME]"
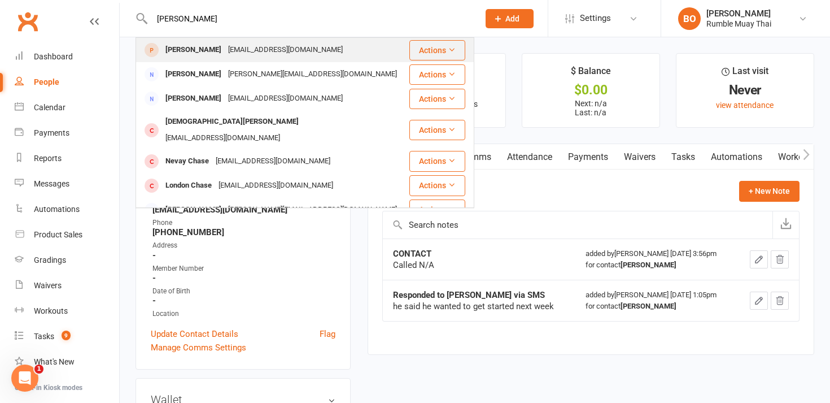
click at [189, 53] on div "[PERSON_NAME]" at bounding box center [193, 50] width 63 height 16
